Goal: Transaction & Acquisition: Purchase product/service

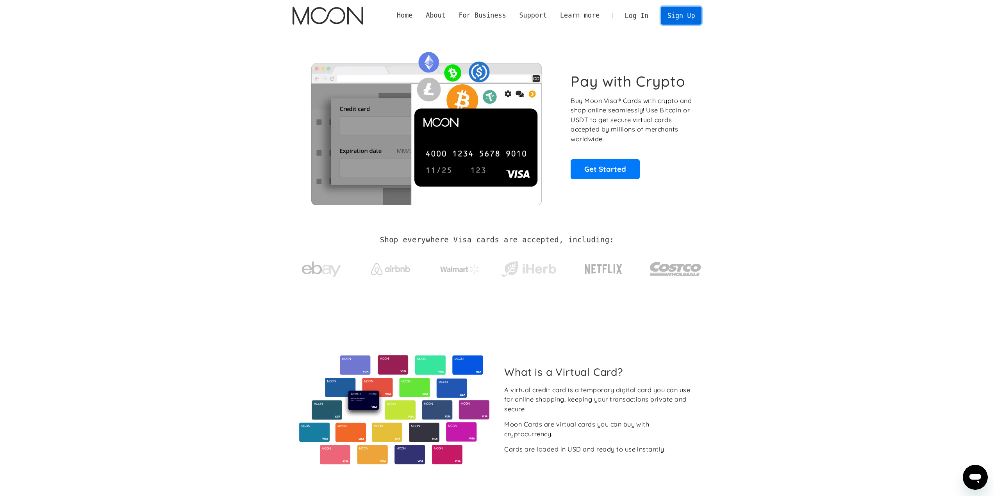
click at [695, 21] on link "Sign Up" at bounding box center [681, 16] width 41 height 18
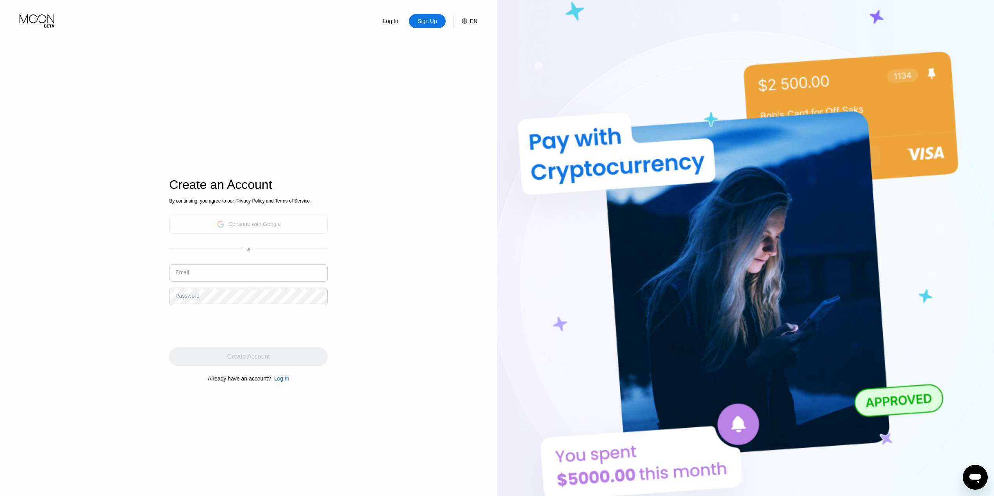
click at [301, 224] on div "Continue with Google" at bounding box center [248, 224] width 159 height 19
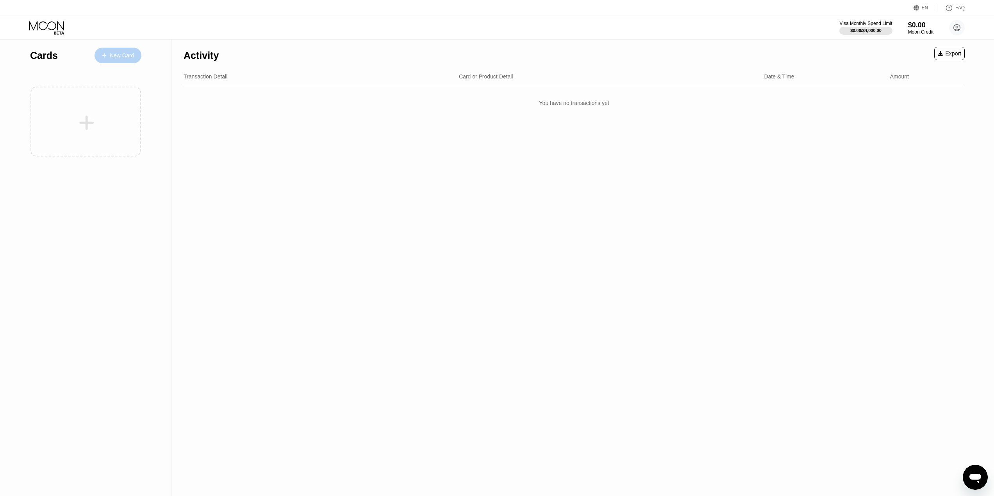
click at [129, 58] on div "New Card" at bounding box center [122, 55] width 24 height 7
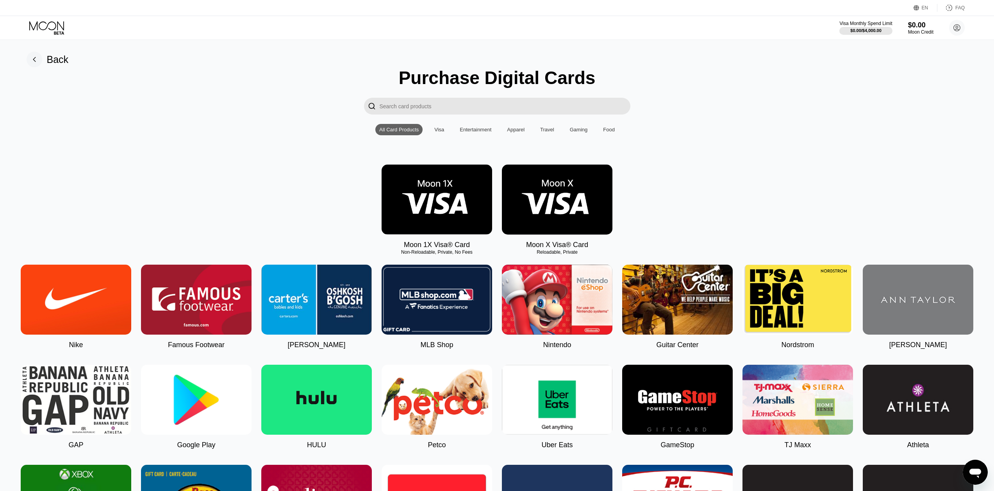
drag, startPoint x: 703, startPoint y: 165, endPoint x: 707, endPoint y: 164, distance: 4.1
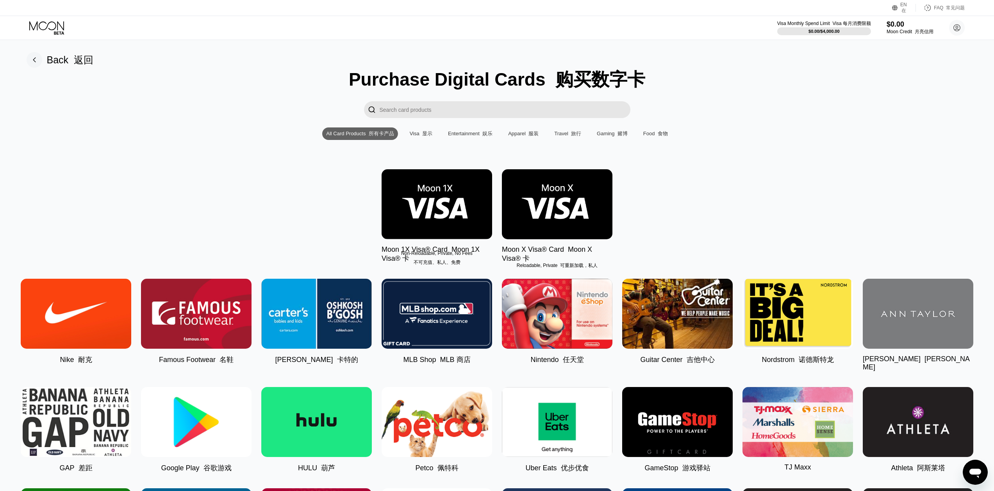
drag, startPoint x: 645, startPoint y: 269, endPoint x: 398, endPoint y: 242, distance: 248.8
drag, startPoint x: 381, startPoint y: 251, endPoint x: 527, endPoint y: 256, distance: 145.8
click at [512, 260] on div "Moon 1X Visa® Card Moon 1X Visa® 卡 Non-Reloadable, Private, No Fees 不可充值、私人、免费 …" at bounding box center [497, 216] width 977 height 94
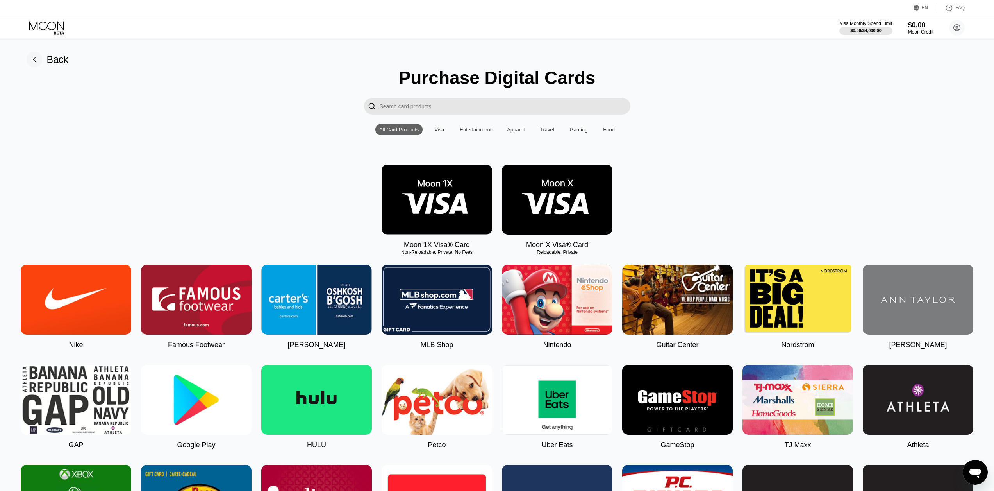
drag, startPoint x: 572, startPoint y: 250, endPoint x: 418, endPoint y: 251, distance: 153.5
click at [421, 249] on div "Moon 1X Visa® Card Non-Reloadable, Private, No Fees Moon X Visa® Card Reloadabl…" at bounding box center [497, 206] width 977 height 84
drag, startPoint x: 399, startPoint y: 252, endPoint x: 646, endPoint y: 182, distance: 257.4
click at [499, 249] on div "Moon 1X Visa® Card Non-Reloadable, Private, No Fees Moon X Visa® Card Reloadabl…" at bounding box center [497, 206] width 977 height 84
click at [581, 205] on img at bounding box center [557, 199] width 111 height 70
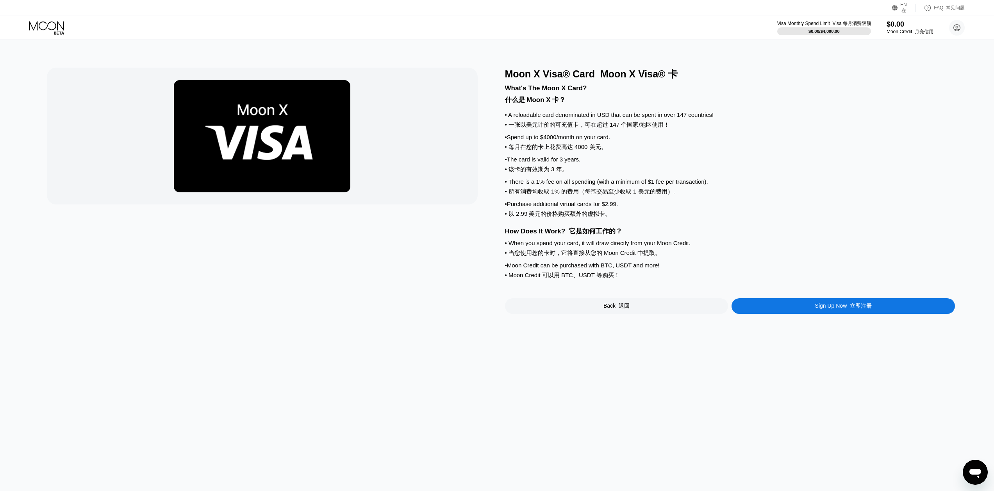
click at [824, 314] on div "Sign Up Now 立即注册" at bounding box center [843, 306] width 223 height 16
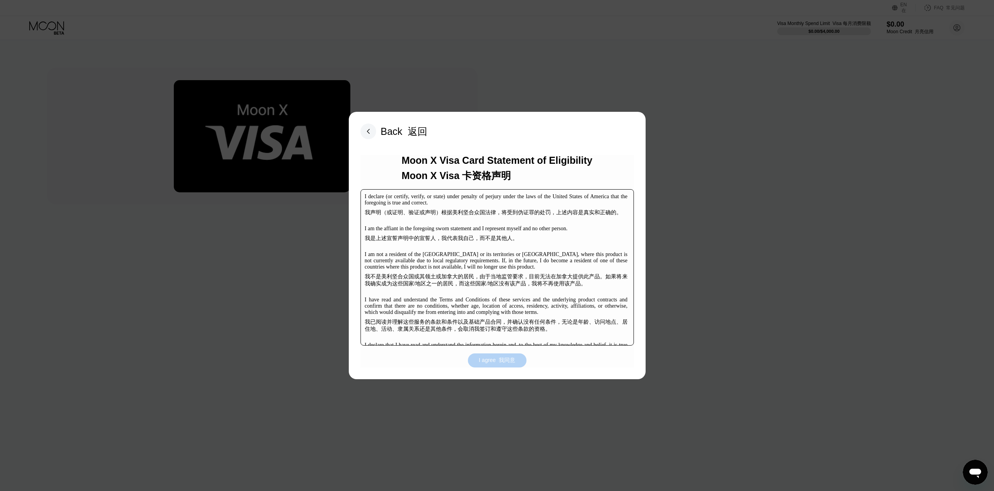
click at [506, 360] on font "我同意" at bounding box center [507, 360] width 16 height 6
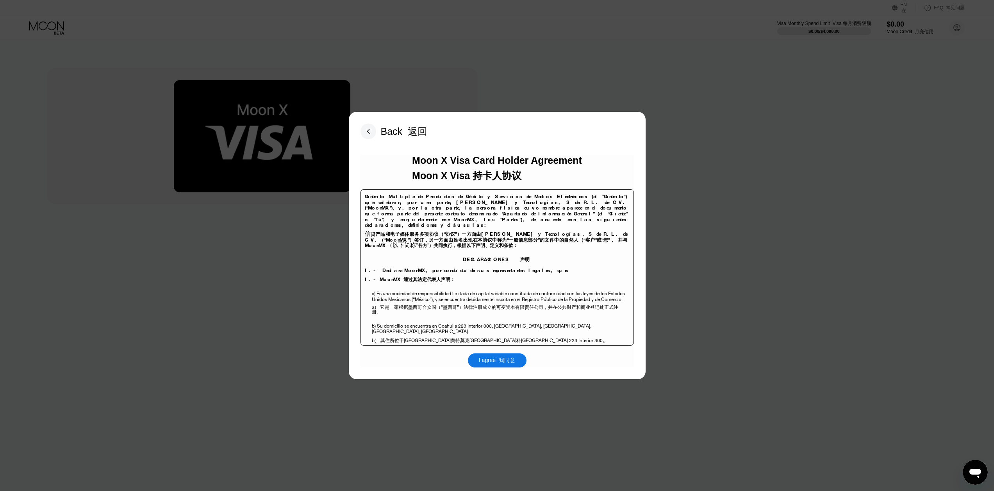
click at [521, 359] on div "I agree 我同意" at bounding box center [497, 360] width 59 height 14
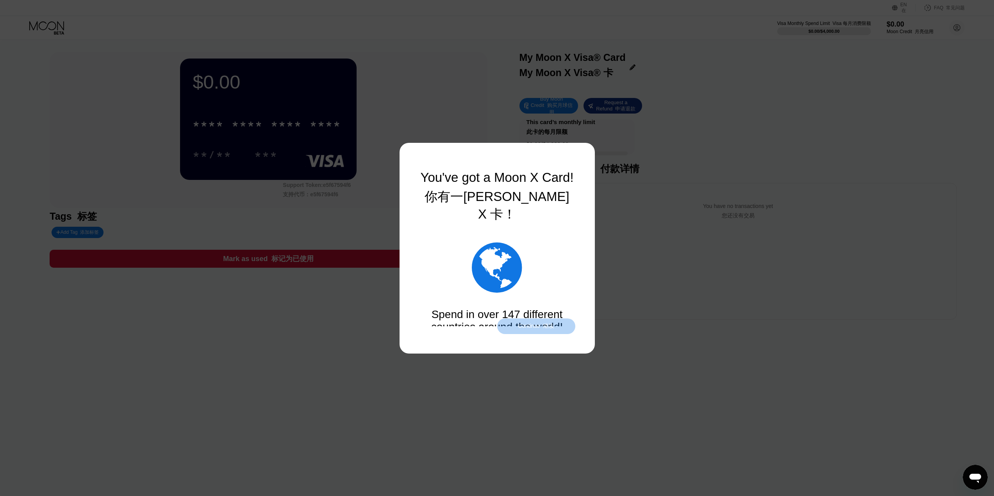
click at [563, 332] on div "Continue 继续" at bounding box center [536, 327] width 78 height 16
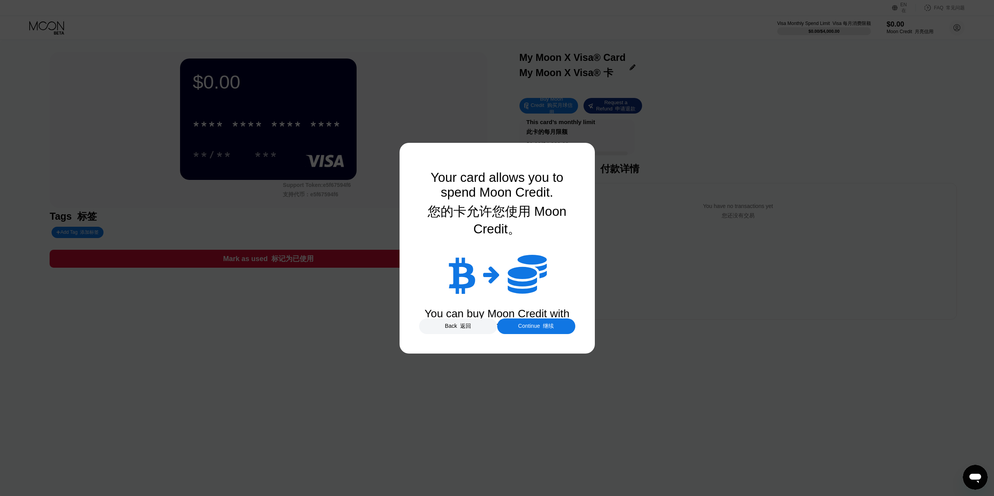
click at [564, 328] on div "Continue 继续" at bounding box center [536, 327] width 78 height 16
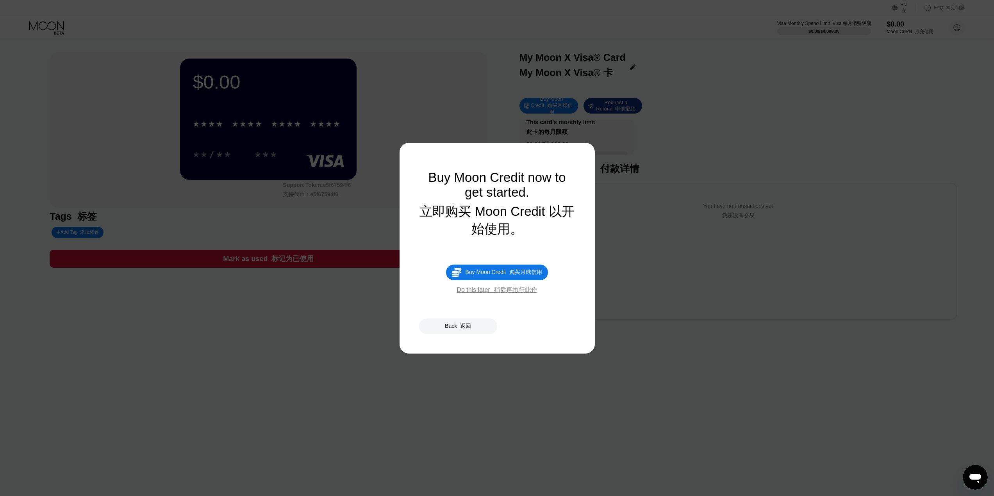
click at [534, 275] on div " Buy Moon Credit 购买月球信用" at bounding box center [497, 273] width 102 height 16
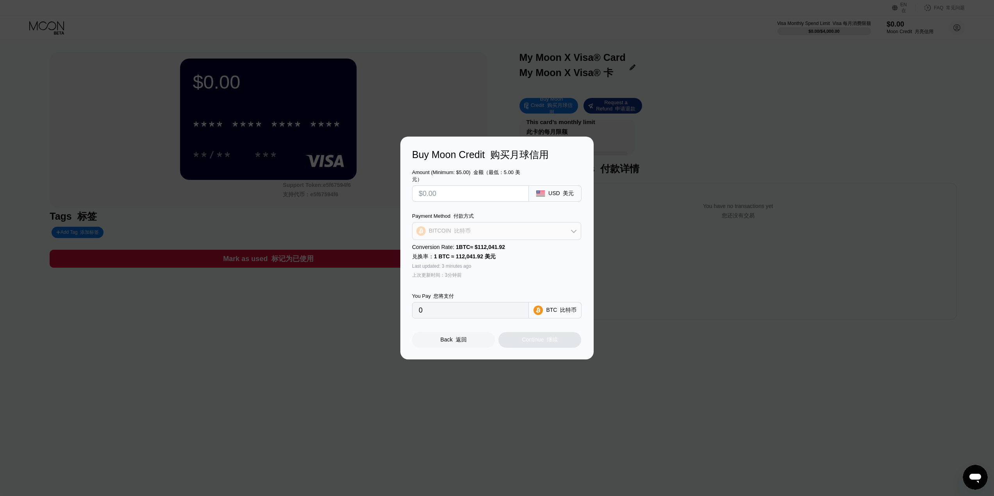
click at [551, 230] on div "BITCOIN 比特币" at bounding box center [496, 231] width 168 height 16
click at [538, 284] on div "USDC on Polygon Polygon 上的 USDC" at bounding box center [501, 287] width 147 height 7
click at [459, 339] on font "返回" at bounding box center [461, 340] width 11 height 6
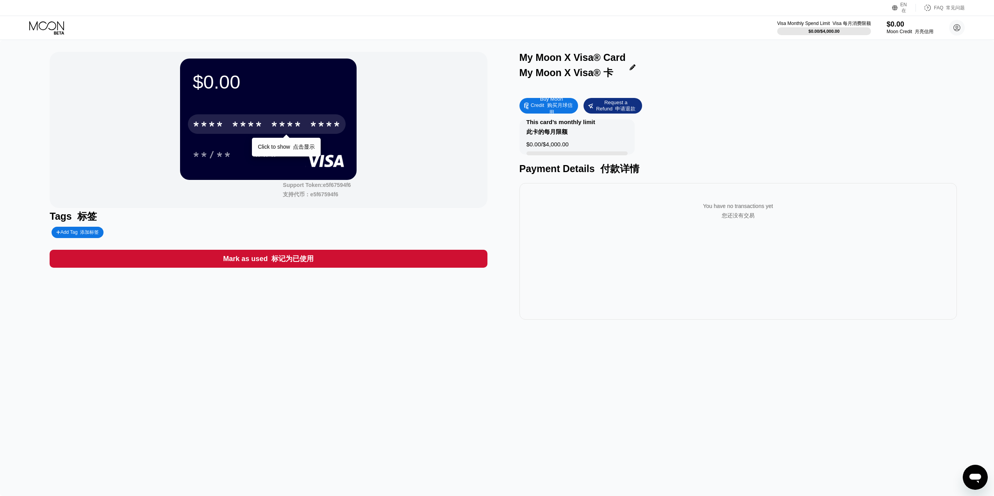
click at [283, 127] on div "* * * *" at bounding box center [286, 125] width 31 height 12
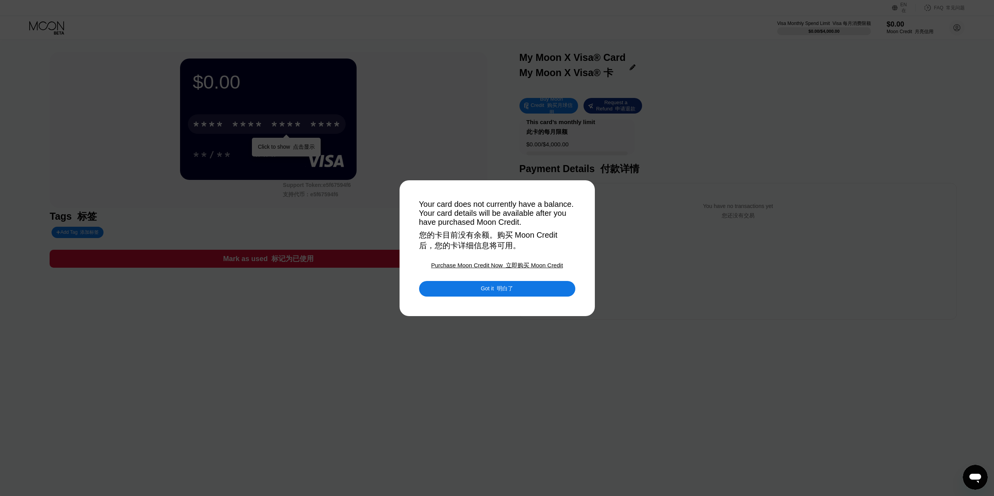
click at [529, 297] on div "Got it 明白了" at bounding box center [497, 289] width 156 height 16
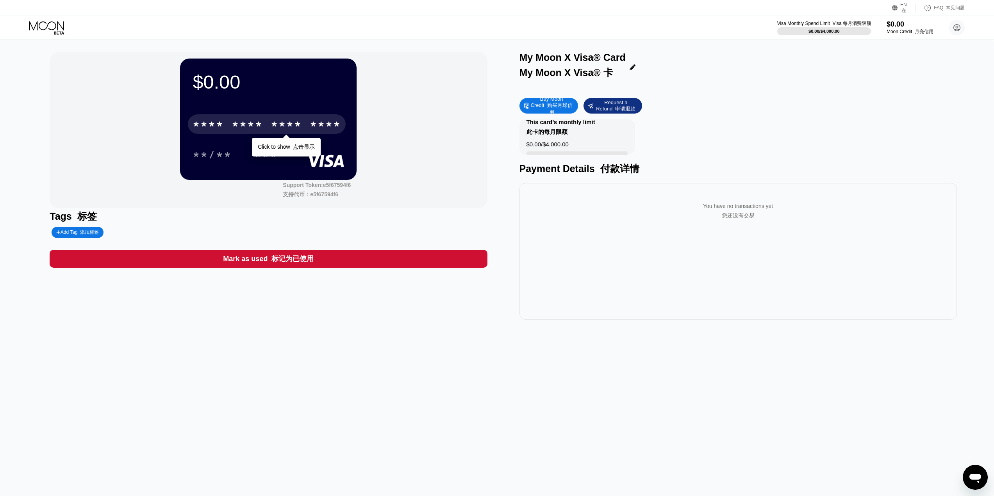
click at [316, 129] on div "****" at bounding box center [325, 125] width 31 height 12
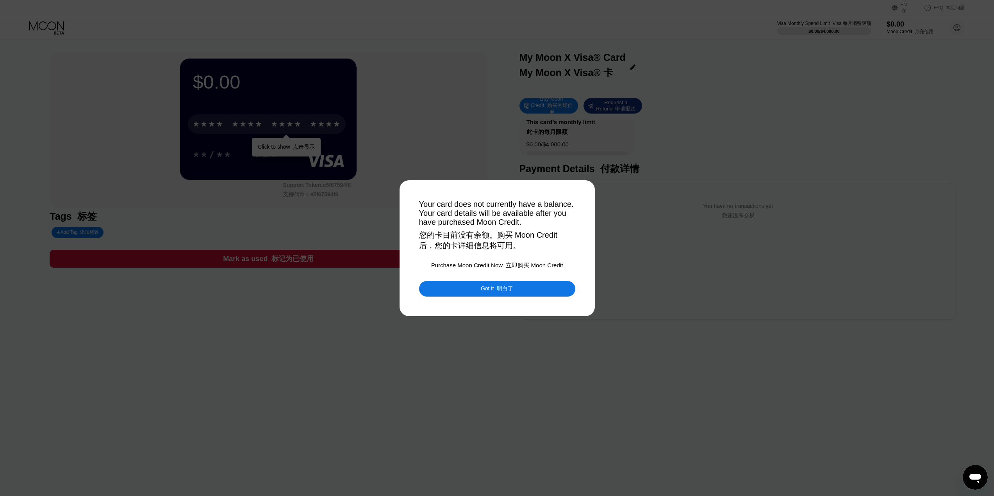
click at [496, 267] on div "Purchase Moon Credit Now 立即购买 Moon Credit" at bounding box center [497, 265] width 132 height 7
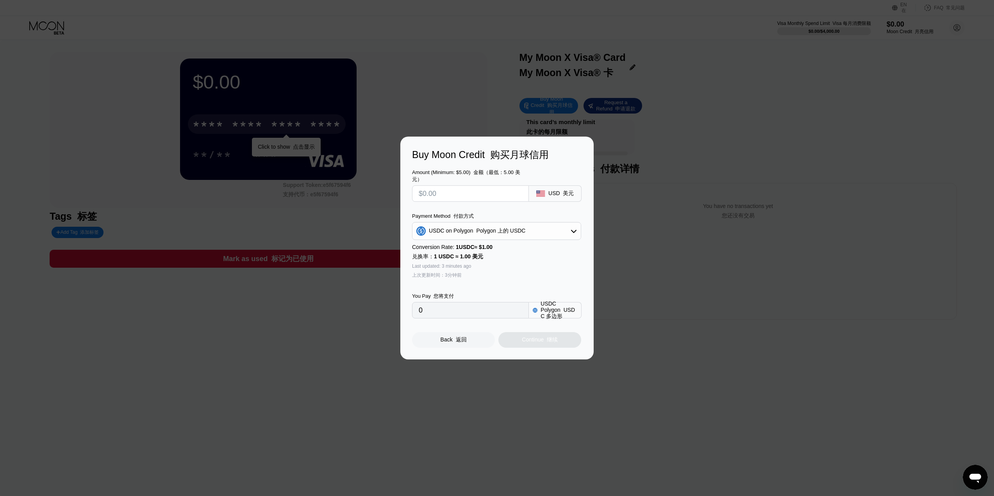
click at [676, 139] on div "Buy Moon Credit 购买月球信用 Amount (Minimum: $5.00) 金额（最低：5.00 美元） USD 美元 Payment Me…" at bounding box center [497, 248] width 994 height 223
drag, startPoint x: 738, startPoint y: 138, endPoint x: 668, endPoint y: 188, distance: 86.0
click at [740, 138] on div "Buy Moon Credit 购买月球信用 Amount (Minimum: $5.00) 金额（最低：5.00 美元） USD 美元 Payment Me…" at bounding box center [497, 248] width 994 height 223
click at [462, 343] on font "返回" at bounding box center [461, 340] width 11 height 6
